Goal: Find specific page/section: Find specific page/section

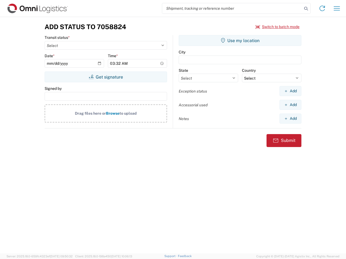
click at [232, 8] on input "search" at bounding box center [232, 8] width 140 height 10
click at [306, 9] on icon at bounding box center [306, 9] width 8 height 8
click at [322, 8] on icon at bounding box center [322, 8] width 9 height 9
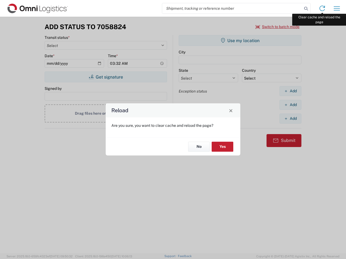
click at [337, 8] on div "Reload Are you sure, you want to clear cache and reload the page? No Yes" at bounding box center [173, 129] width 346 height 259
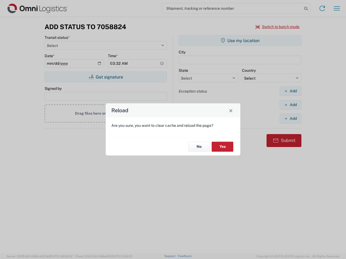
click at [277, 27] on div "Reload Are you sure, you want to clear cache and reload the page? No Yes" at bounding box center [173, 129] width 346 height 259
click at [106, 77] on div "Reload Are you sure, you want to clear cache and reload the page? No Yes" at bounding box center [173, 129] width 346 height 259
click at [240, 41] on div "Reload Are you sure, you want to clear cache and reload the page? No Yes" at bounding box center [173, 129] width 346 height 259
click at [290, 91] on div "Reload Are you sure, you want to clear cache and reload the page? No Yes" at bounding box center [173, 129] width 346 height 259
click at [290, 105] on div "Reload Are you sure, you want to clear cache and reload the page? No Yes" at bounding box center [173, 129] width 346 height 259
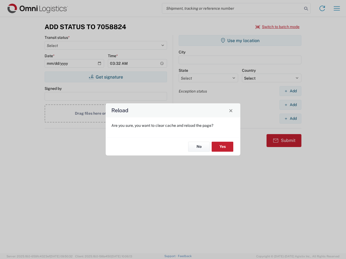
click at [290, 119] on div "Reload Are you sure, you want to clear cache and reload the page? No Yes" at bounding box center [173, 129] width 346 height 259
